Goal: Task Accomplishment & Management: Use online tool/utility

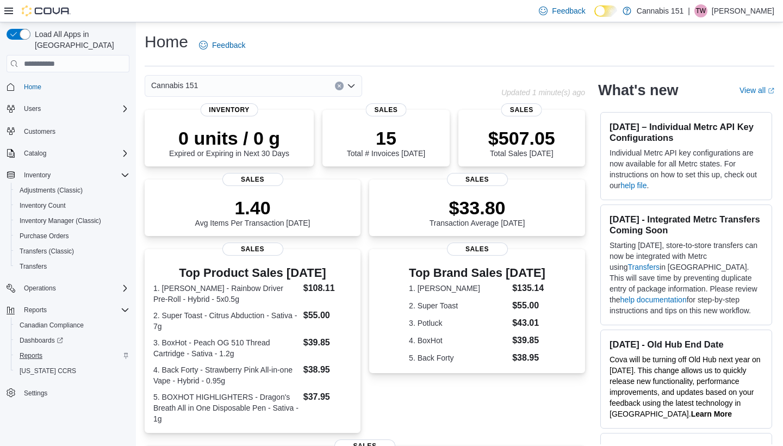
click at [33, 351] on span "Reports" at bounding box center [31, 355] width 23 height 9
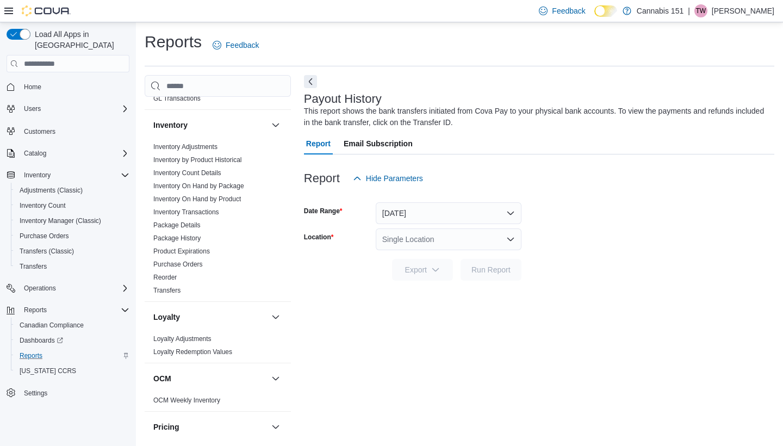
scroll to position [469, 0]
click at [172, 273] on link "Reorder" at bounding box center [164, 277] width 23 height 8
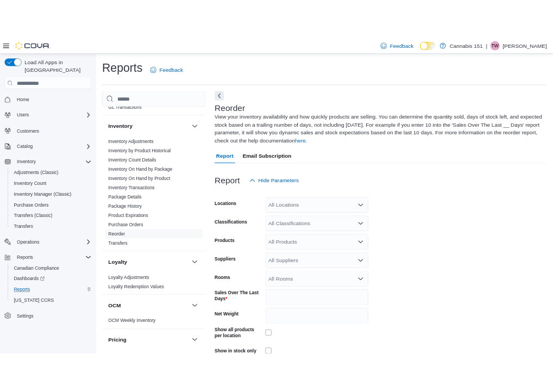
scroll to position [56, 0]
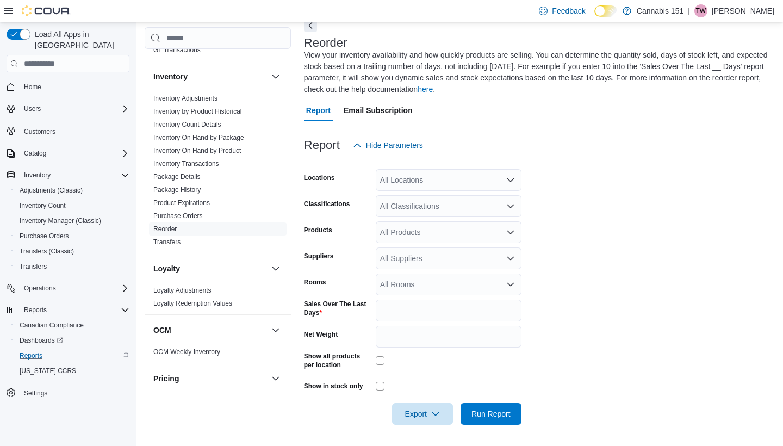
click at [418, 254] on div "All Suppliers" at bounding box center [449, 258] width 146 height 22
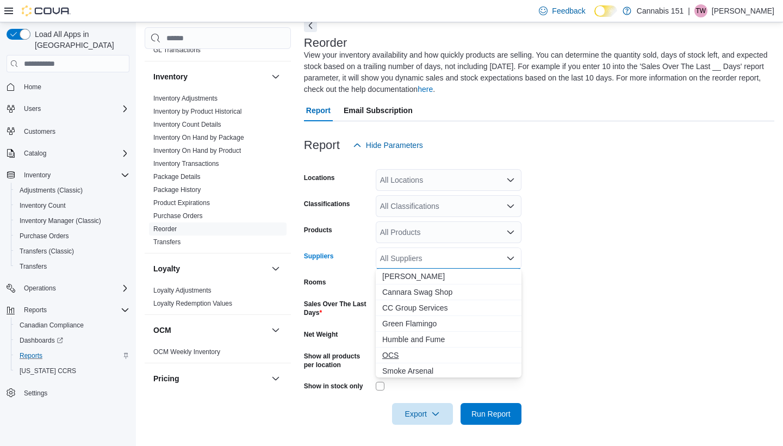
click at [401, 357] on span "OCS" at bounding box center [448, 354] width 133 height 11
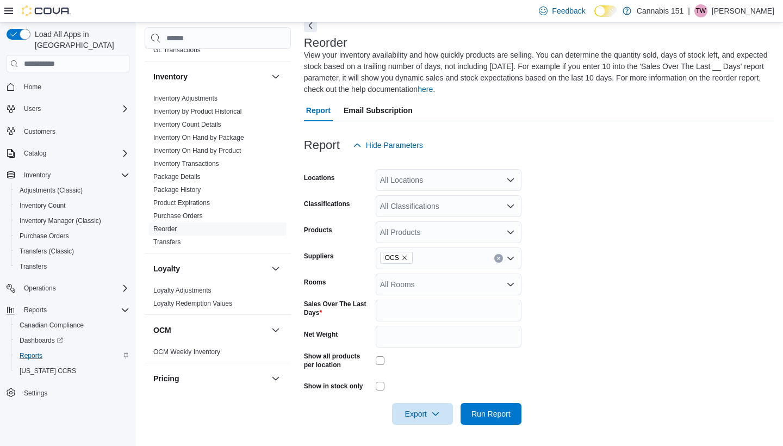
click at [538, 318] on form "Locations All Locations Classifications All Classifications Products All Produc…" at bounding box center [539, 290] width 470 height 268
click at [432, 413] on icon "button" at bounding box center [435, 413] width 9 height 9
click at [427, 377] on button "Export to Csv" at bounding box center [424, 370] width 62 height 22
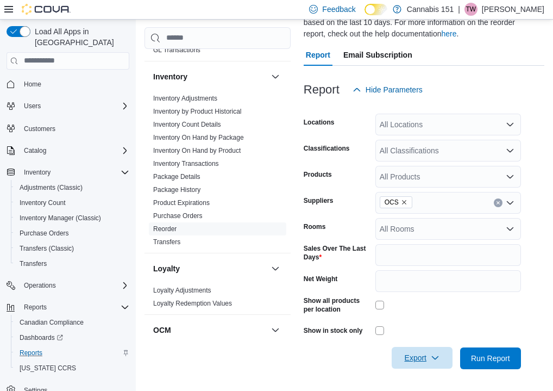
scroll to position [142, 0]
